Goal: Check status: Check status

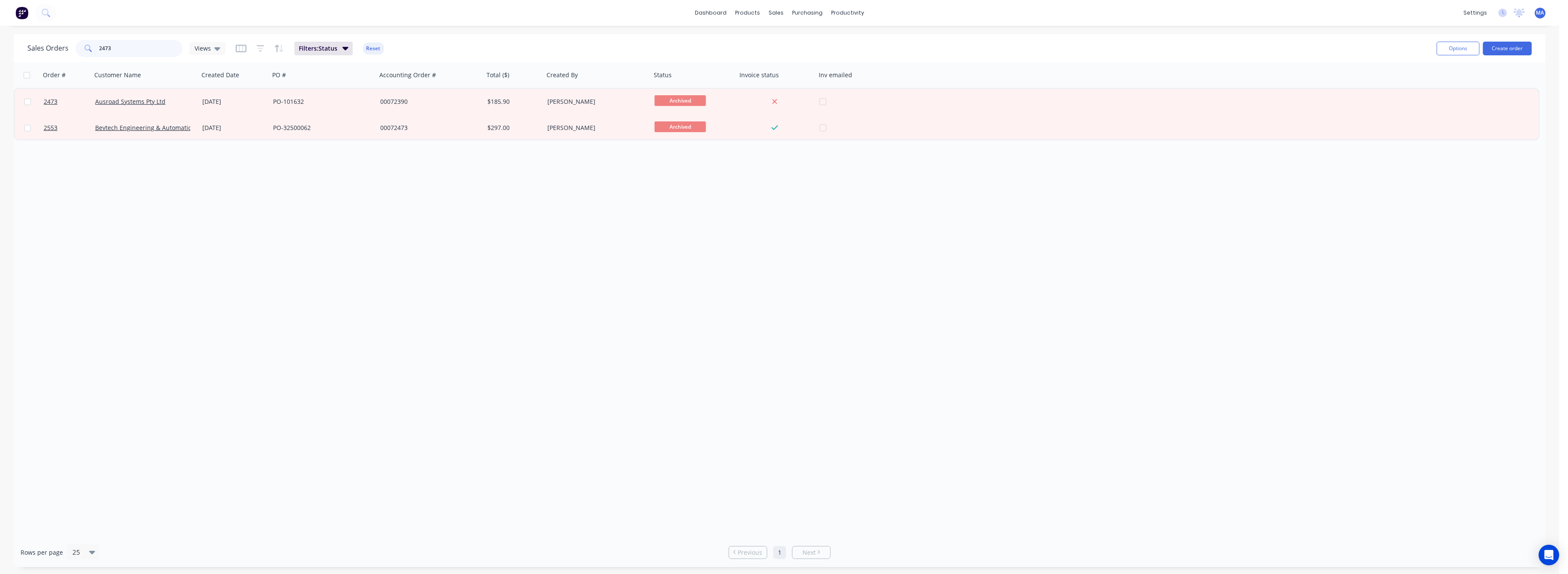
drag, startPoint x: 115, startPoint y: 50, endPoint x: 63, endPoint y: 66, distance: 54.4
click at [68, 60] on div "Sales Orders 2473 Views Filters: Status Reset Options Create order" at bounding box center [779, 48] width 1532 height 28
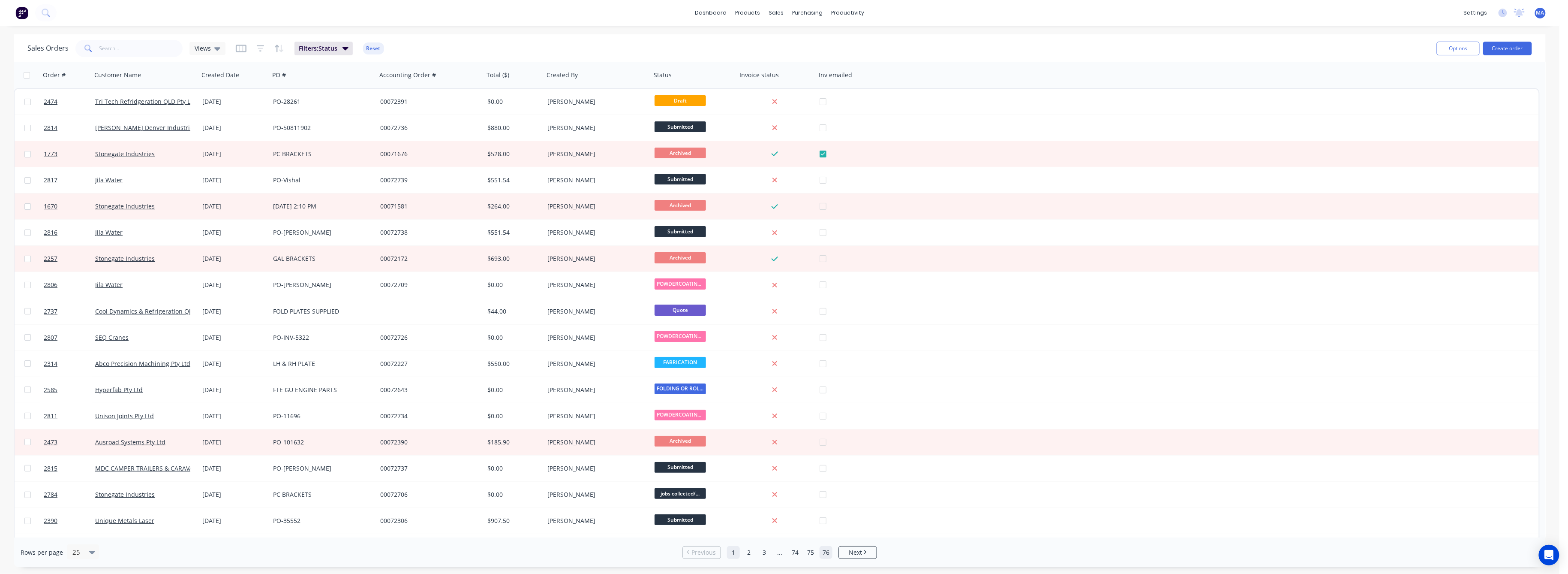
click at [825, 550] on link "76" at bounding box center [826, 552] width 13 height 13
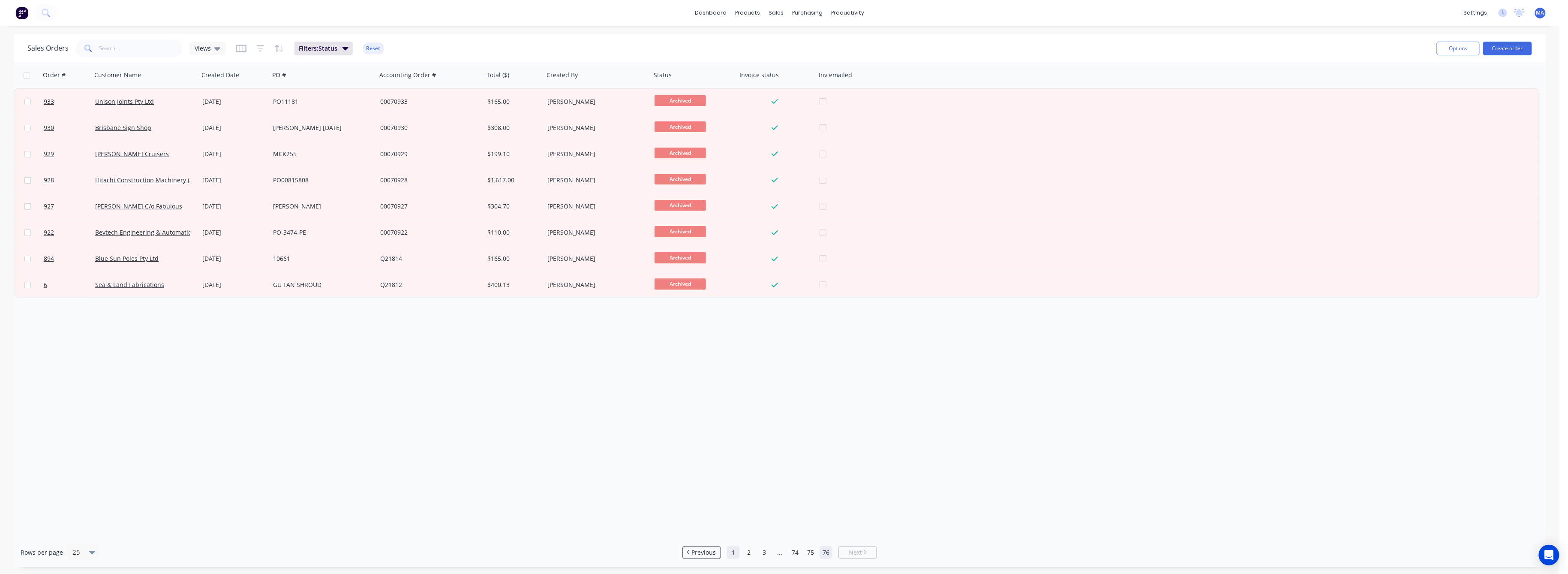
click at [734, 550] on link "1" at bounding box center [733, 552] width 13 height 13
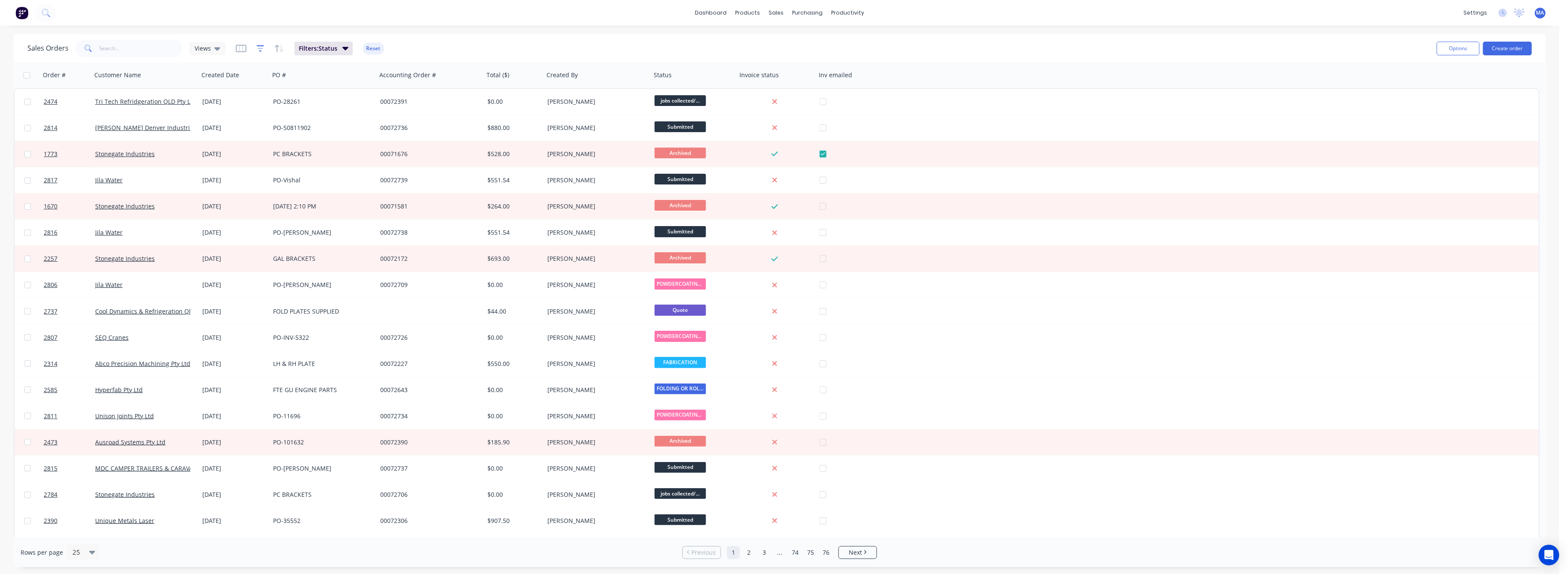
click at [259, 49] on icon "button" at bounding box center [260, 48] width 8 height 9
click at [516, 93] on div "21 Status selected" at bounding box center [469, 93] width 101 height 13
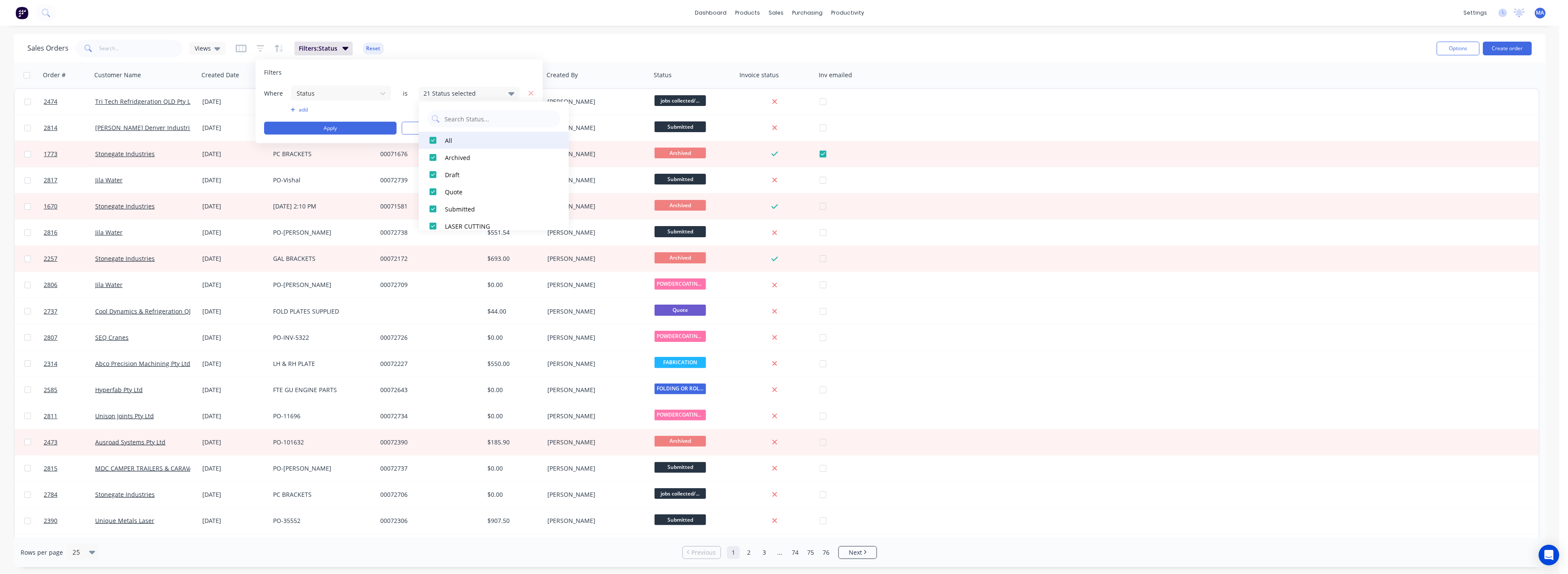
click at [435, 141] on div at bounding box center [433, 140] width 17 height 17
click at [434, 216] on div at bounding box center [433, 217] width 17 height 17
drag, startPoint x: 432, startPoint y: 197, endPoint x: 433, endPoint y: 189, distance: 8.1
click at [433, 196] on div at bounding box center [433, 201] width 17 height 17
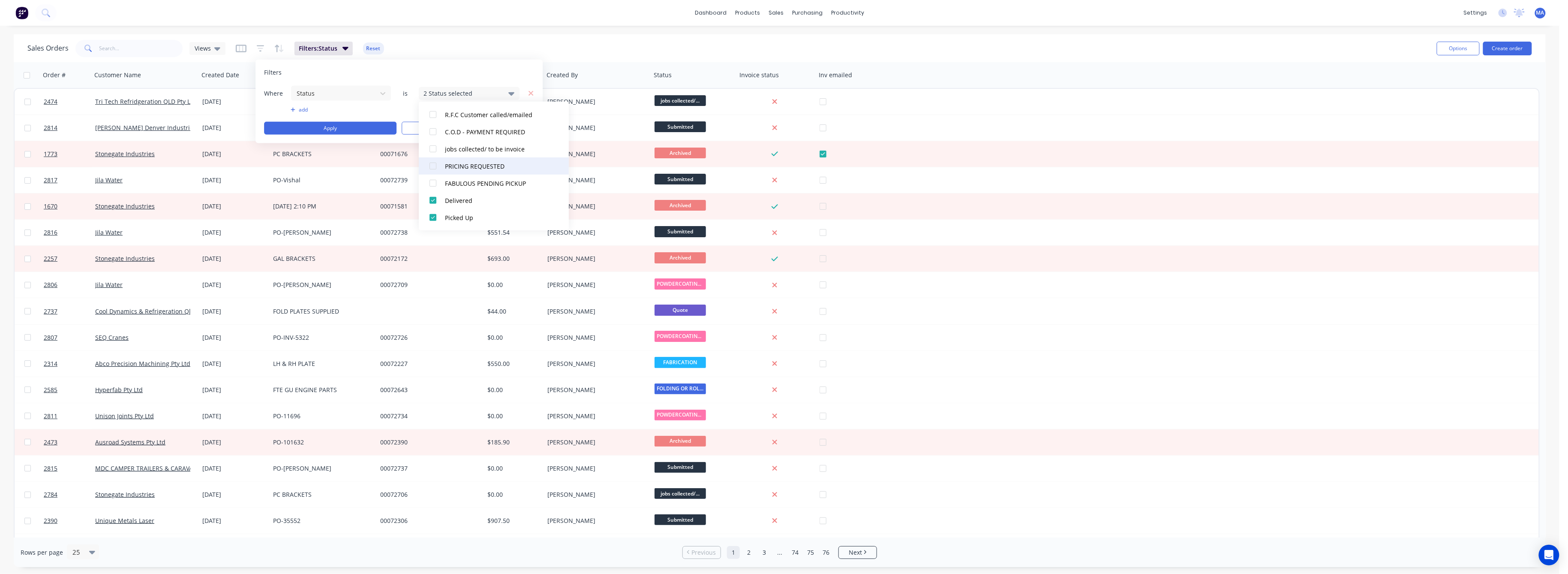
drag, startPoint x: 433, startPoint y: 182, endPoint x: 434, endPoint y: 170, distance: 12.0
click at [433, 181] on div at bounding box center [433, 183] width 17 height 17
click at [434, 165] on div at bounding box center [433, 166] width 17 height 17
click at [434, 146] on div at bounding box center [433, 149] width 17 height 17
click at [429, 132] on div at bounding box center [433, 132] width 17 height 17
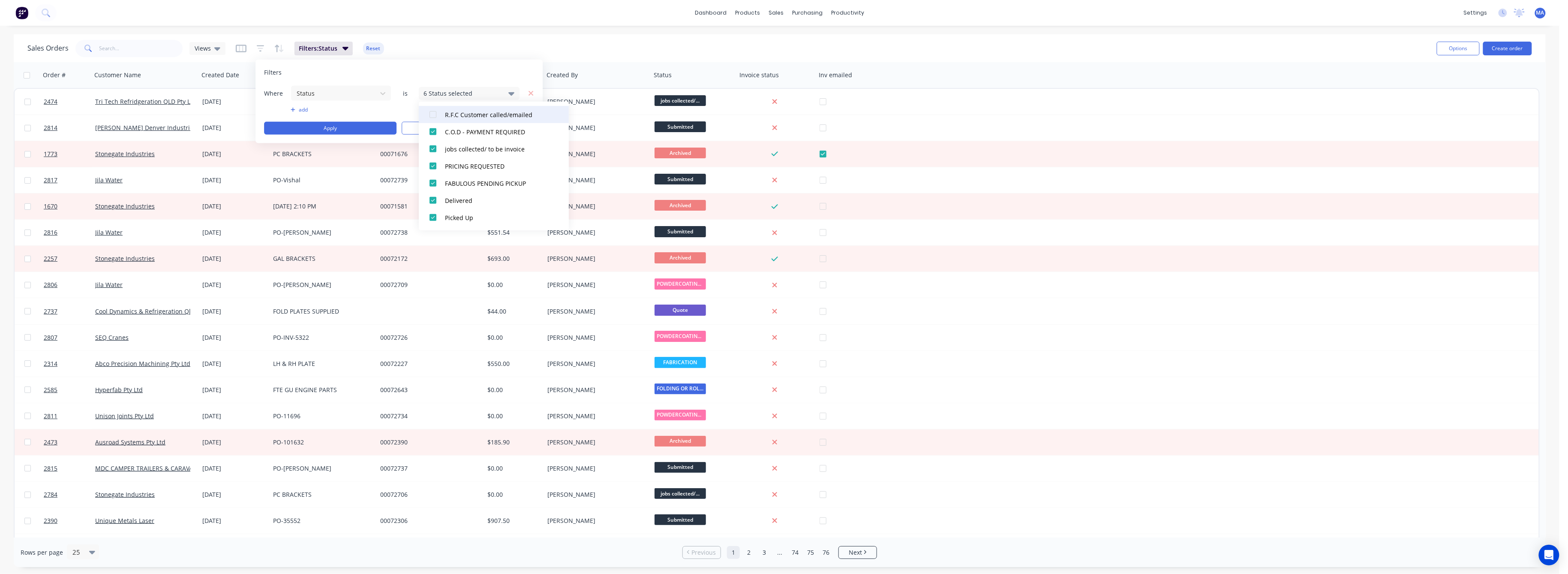
drag, startPoint x: 433, startPoint y: 114, endPoint x: 446, endPoint y: 122, distance: 15.3
click at [434, 115] on div at bounding box center [433, 114] width 17 height 17
drag, startPoint x: 432, startPoint y: 152, endPoint x: 434, endPoint y: 143, distance: 9.2
click at [434, 151] on div at bounding box center [433, 155] width 17 height 17
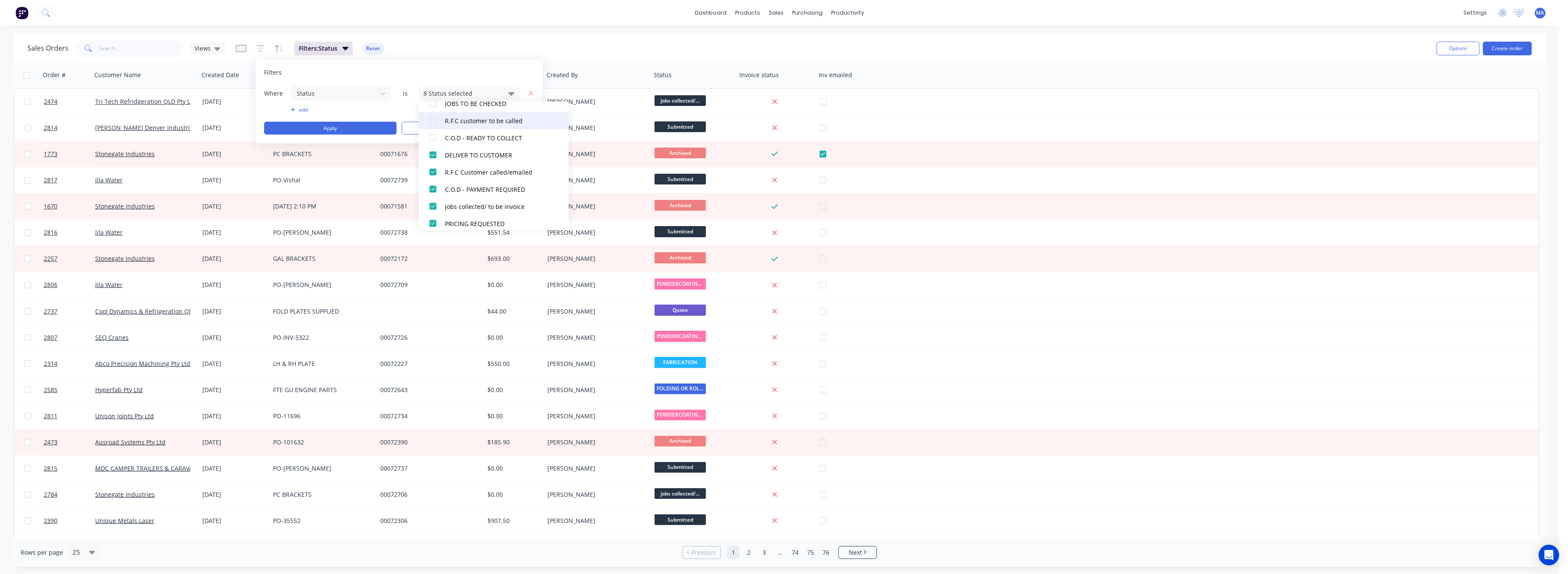
drag, startPoint x: 432, startPoint y: 139, endPoint x: 434, endPoint y: 123, distance: 16.1
click at [433, 135] on div at bounding box center [433, 137] width 17 height 17
click at [434, 119] on div at bounding box center [433, 121] width 17 height 17
drag, startPoint x: 433, startPoint y: 158, endPoint x: 434, endPoint y: 154, distance: 4.1
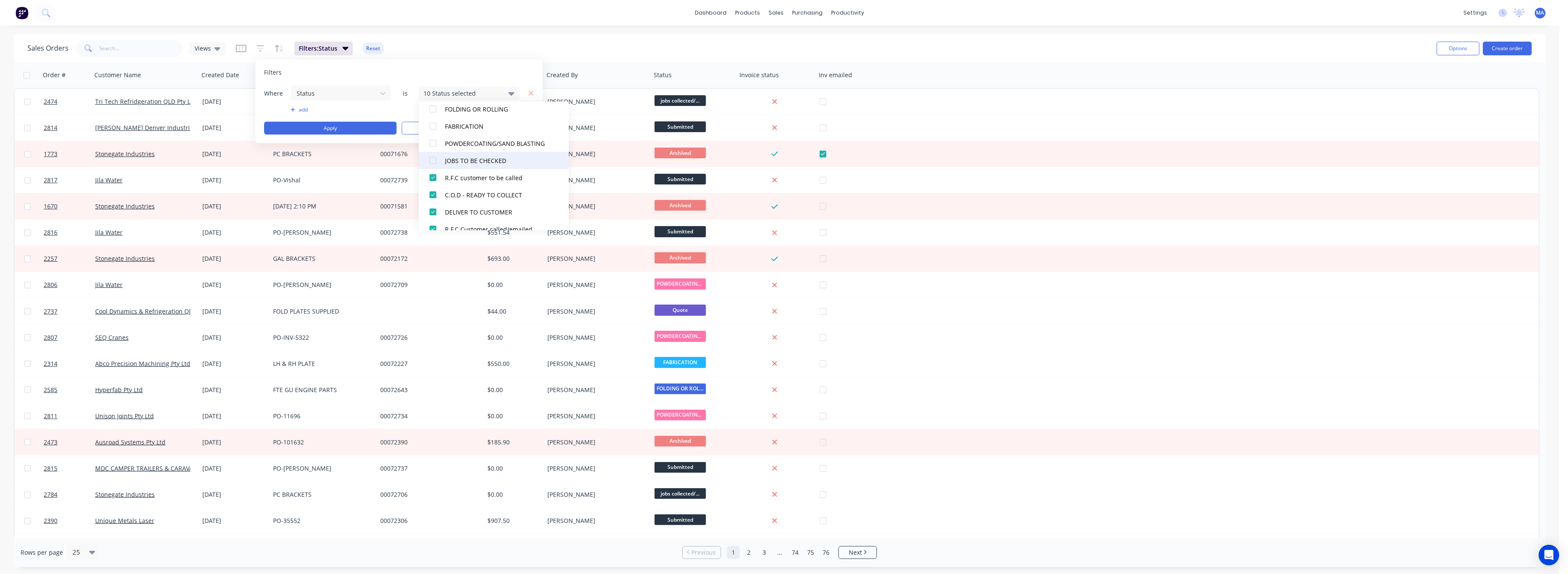
click at [433, 157] on div at bounding box center [433, 160] width 17 height 17
click at [434, 142] on div at bounding box center [433, 143] width 17 height 17
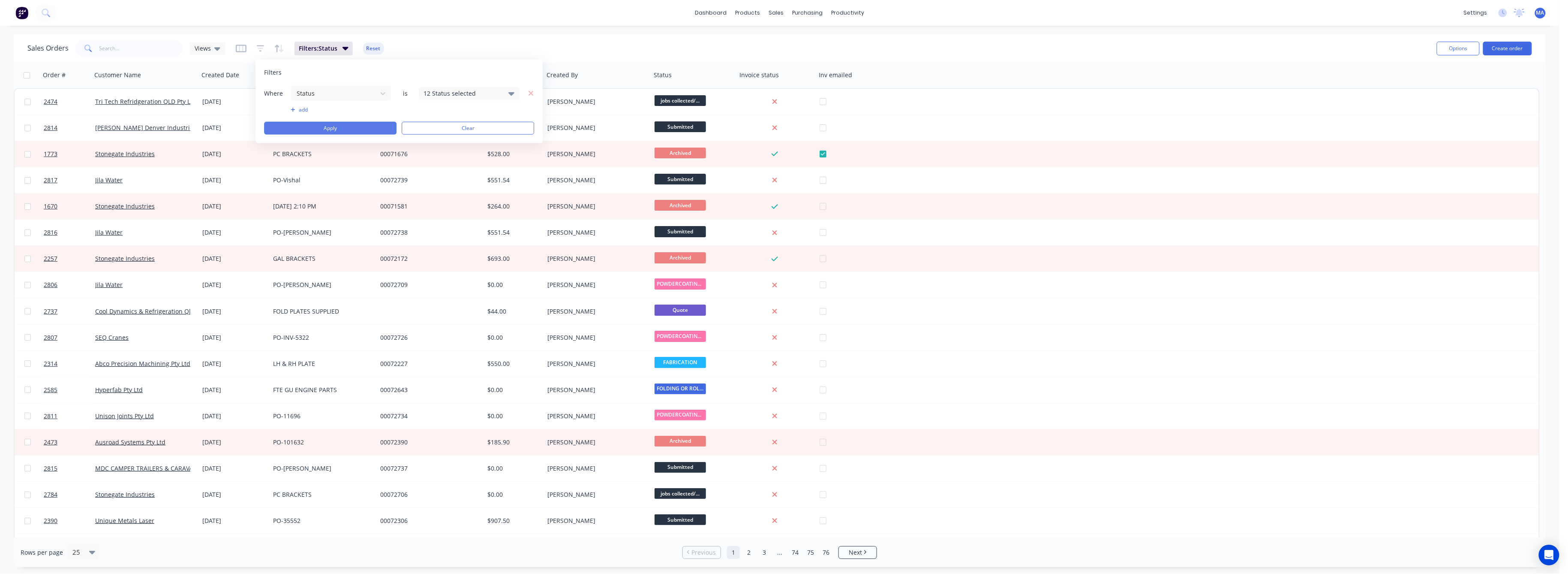
click at [367, 127] on button "Apply" at bounding box center [330, 128] width 132 height 13
